Goal: Task Accomplishment & Management: Complete application form

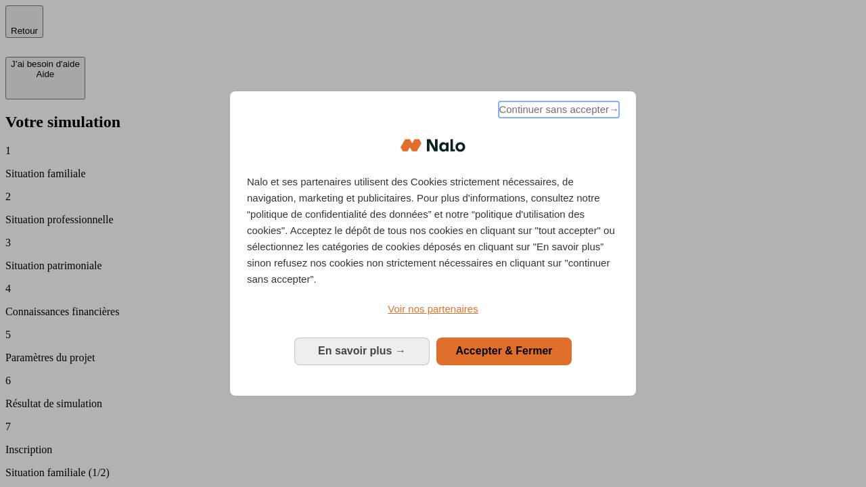
click at [557, 112] on span "Continuer sans accepter →" at bounding box center [558, 109] width 120 height 16
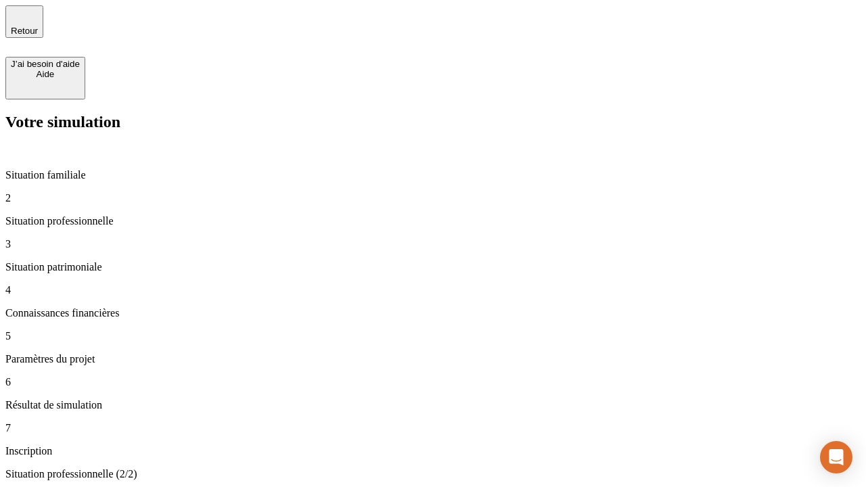
type input "70 000"
type input "1 000"
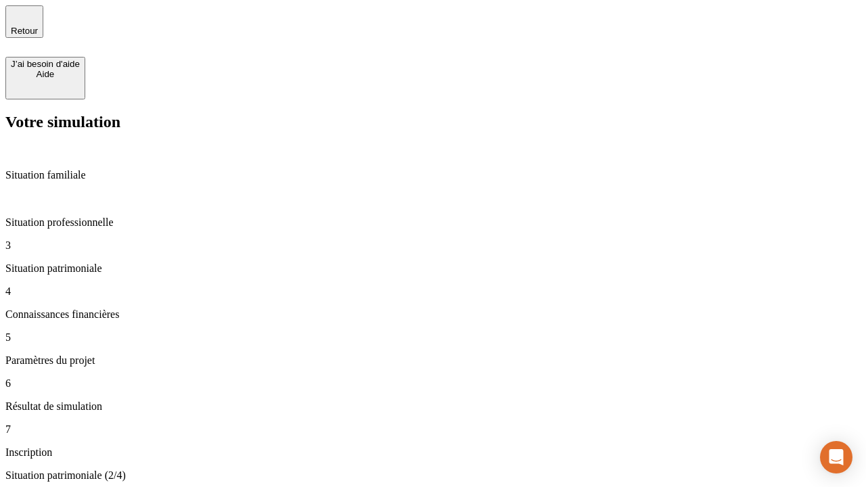
type input "800"
type input "6"
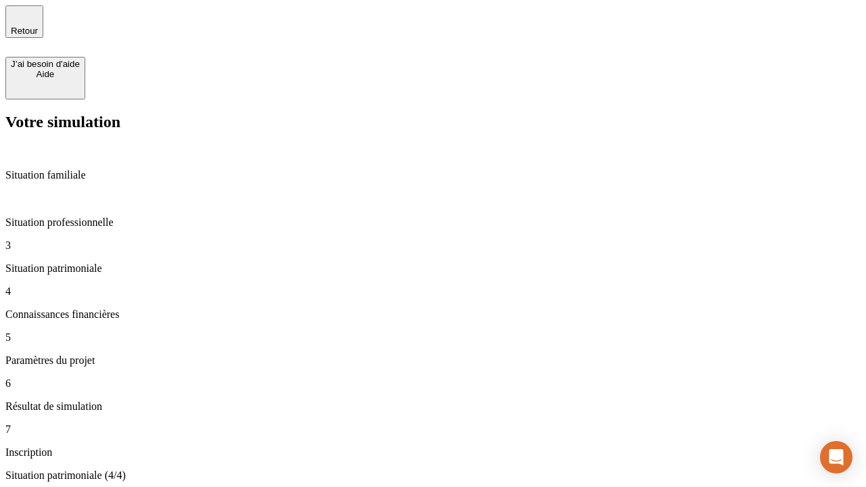
type input "400"
type input "3"
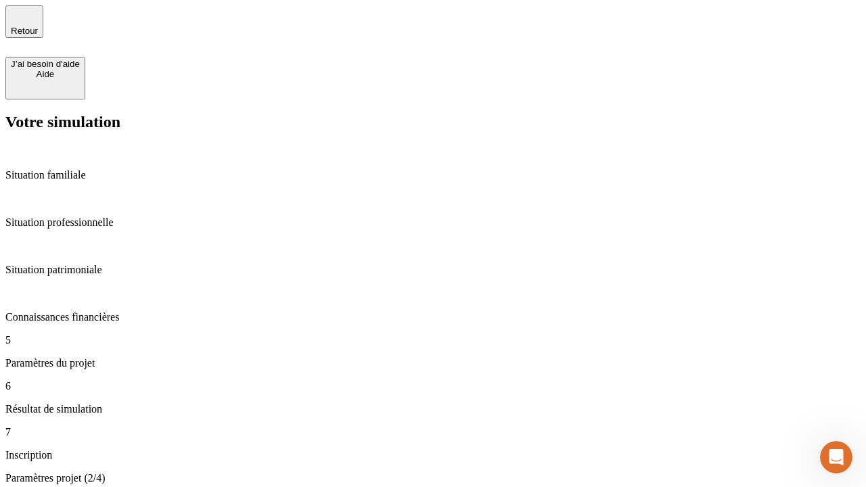
type input "35"
type input "500"
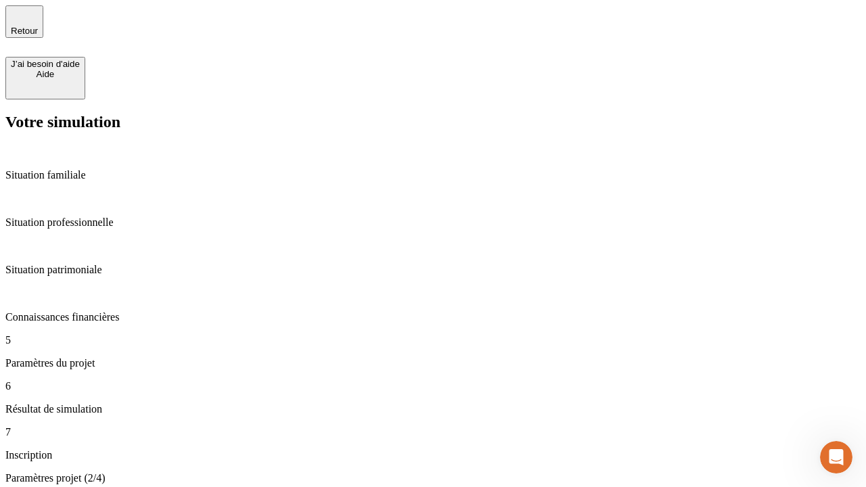
type input "640"
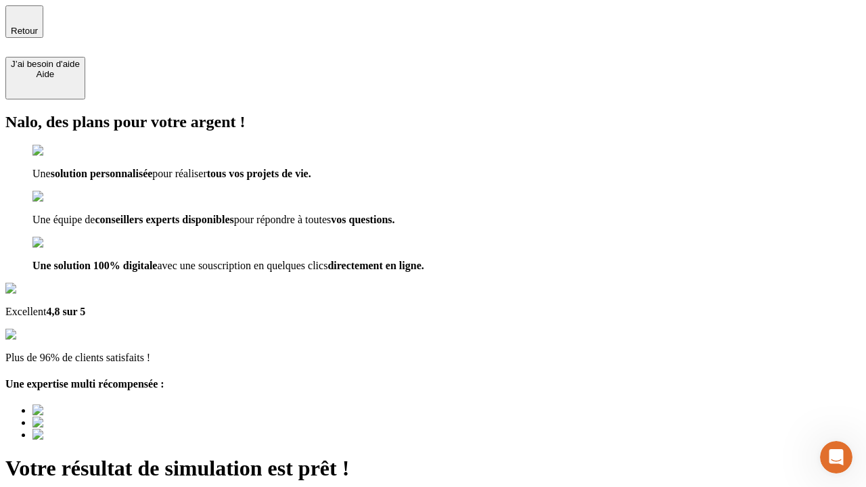
type input "[EMAIL_ADDRESS][DOMAIN_NAME]"
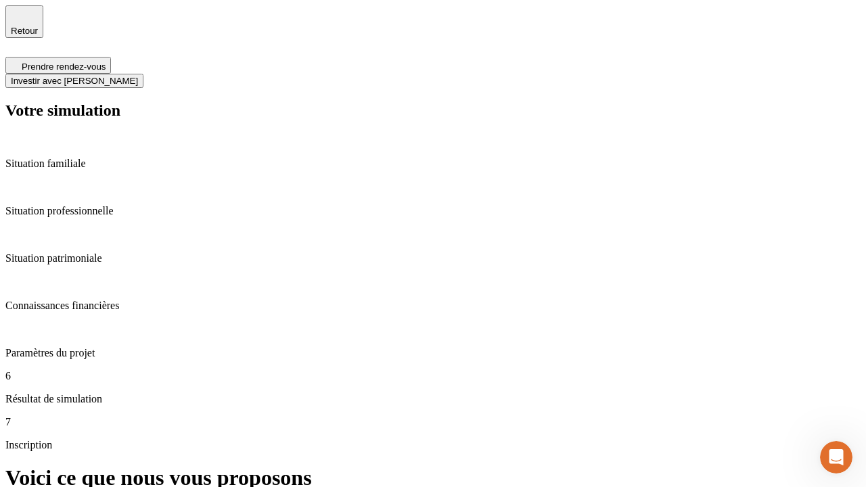
click at [138, 76] on span "Investir avec [PERSON_NAME]" at bounding box center [74, 81] width 127 height 10
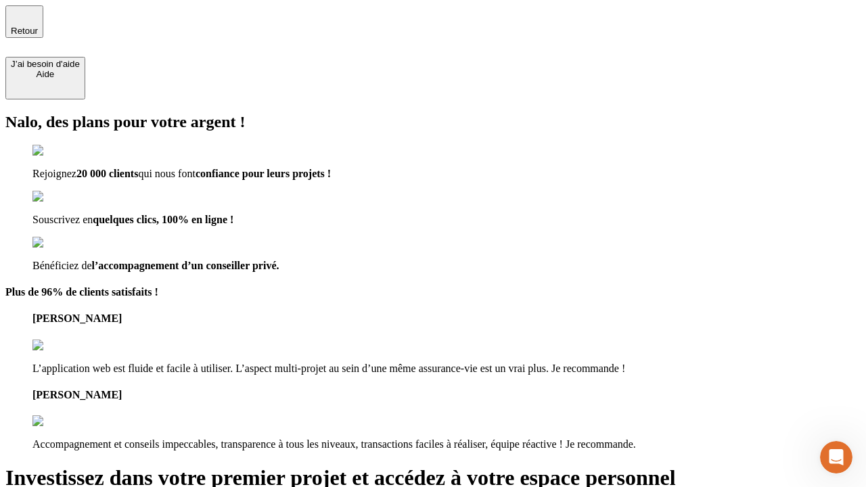
type input "[PERSON_NAME][EMAIL_ADDRESS][DOMAIN_NAME]"
